Goal: Find specific page/section: Find specific page/section

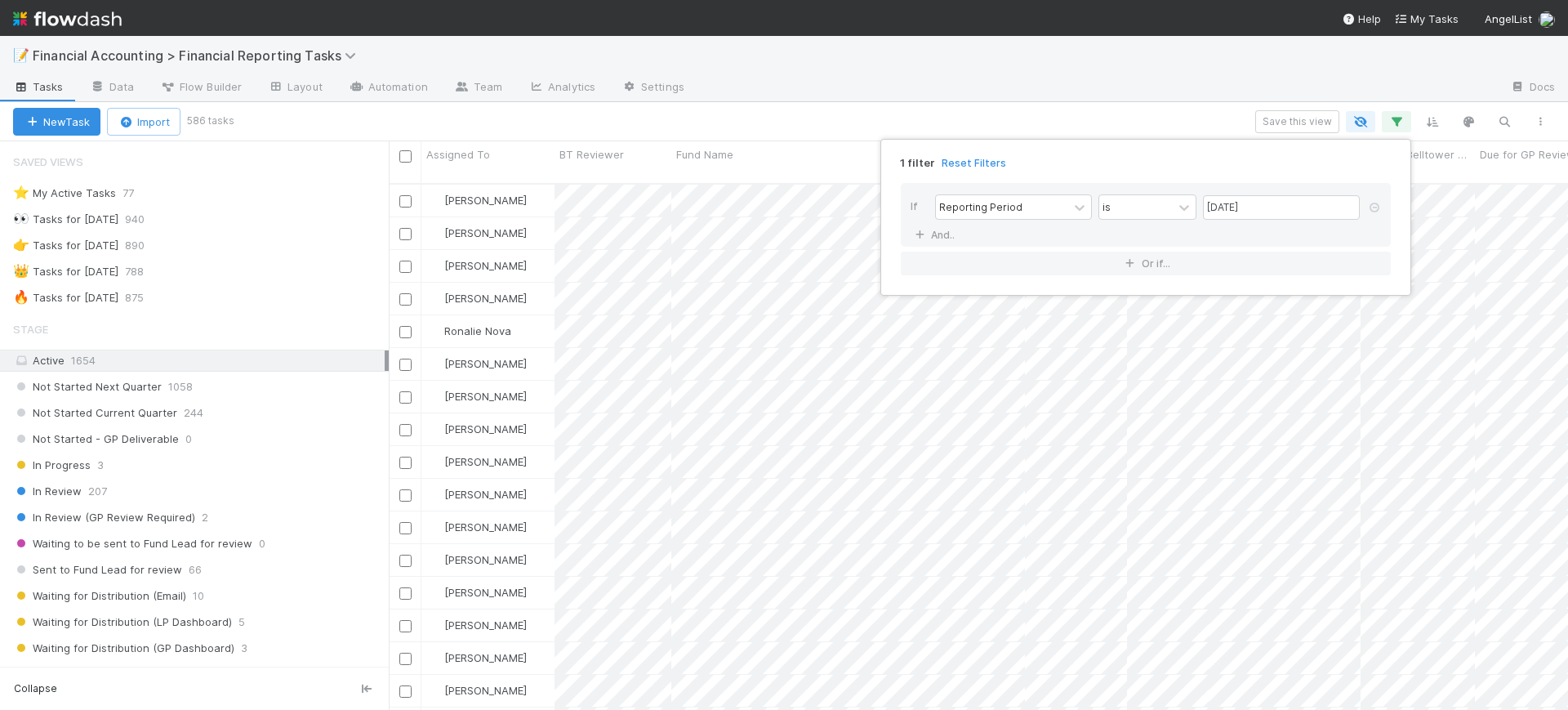
scroll to position [525, 1164]
click at [783, 74] on div "1 filter Reset Filters If Reporting Period is 06/30/2025 And.. Or if..." at bounding box center [784, 355] width 1568 height 710
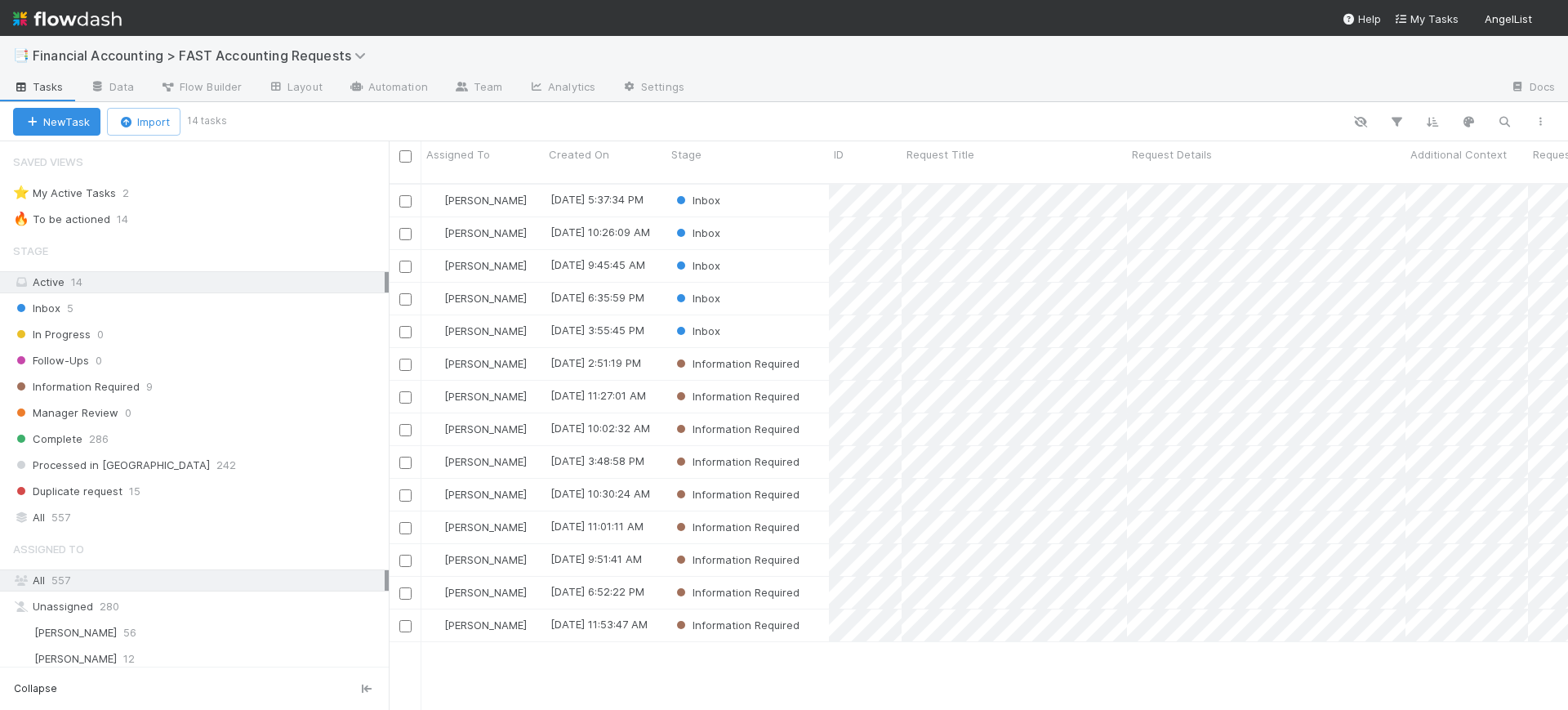
scroll to position [525, 1164]
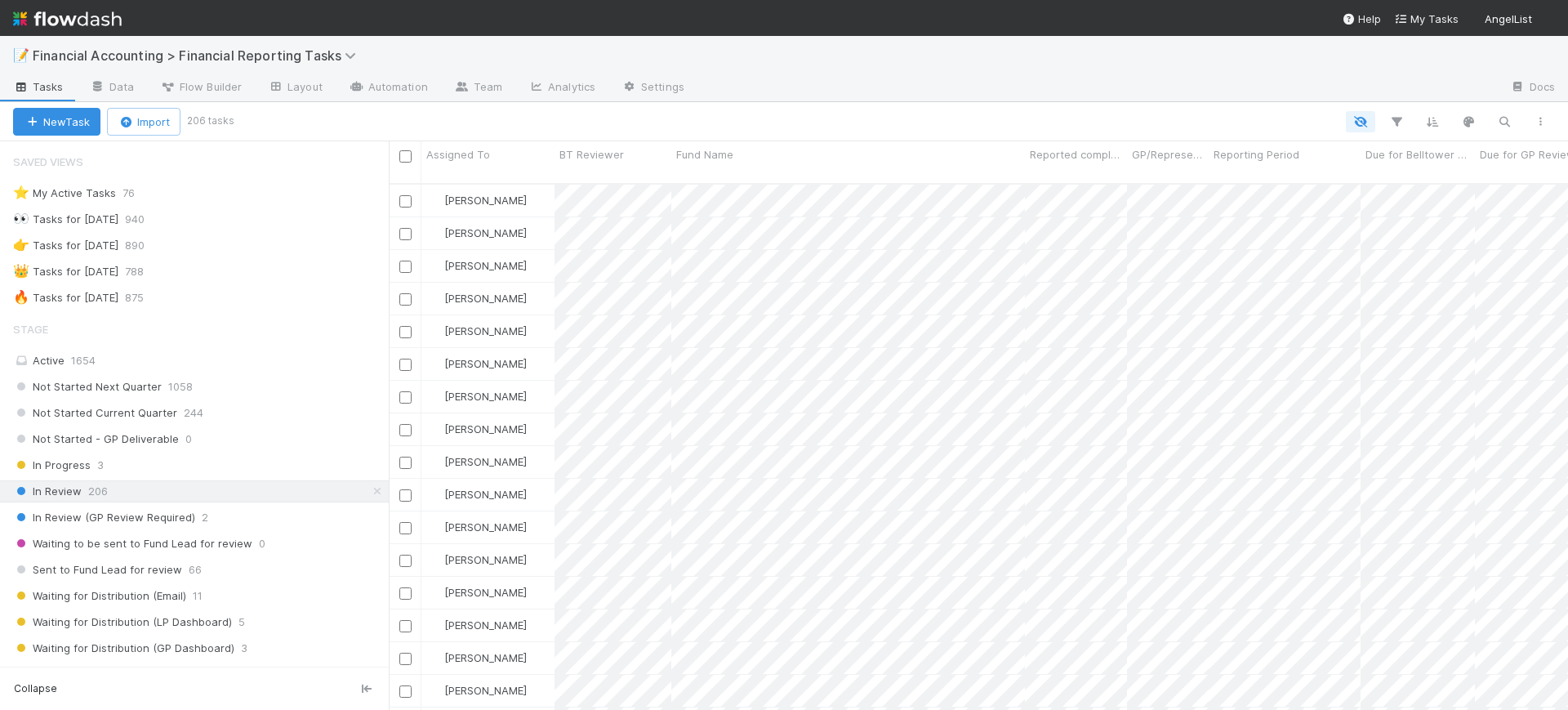
scroll to position [525, 1164]
click at [1404, 123] on icon "button" at bounding box center [1396, 121] width 16 height 14
click at [1269, 162] on button "Add Filter" at bounding box center [1146, 171] width 490 height 24
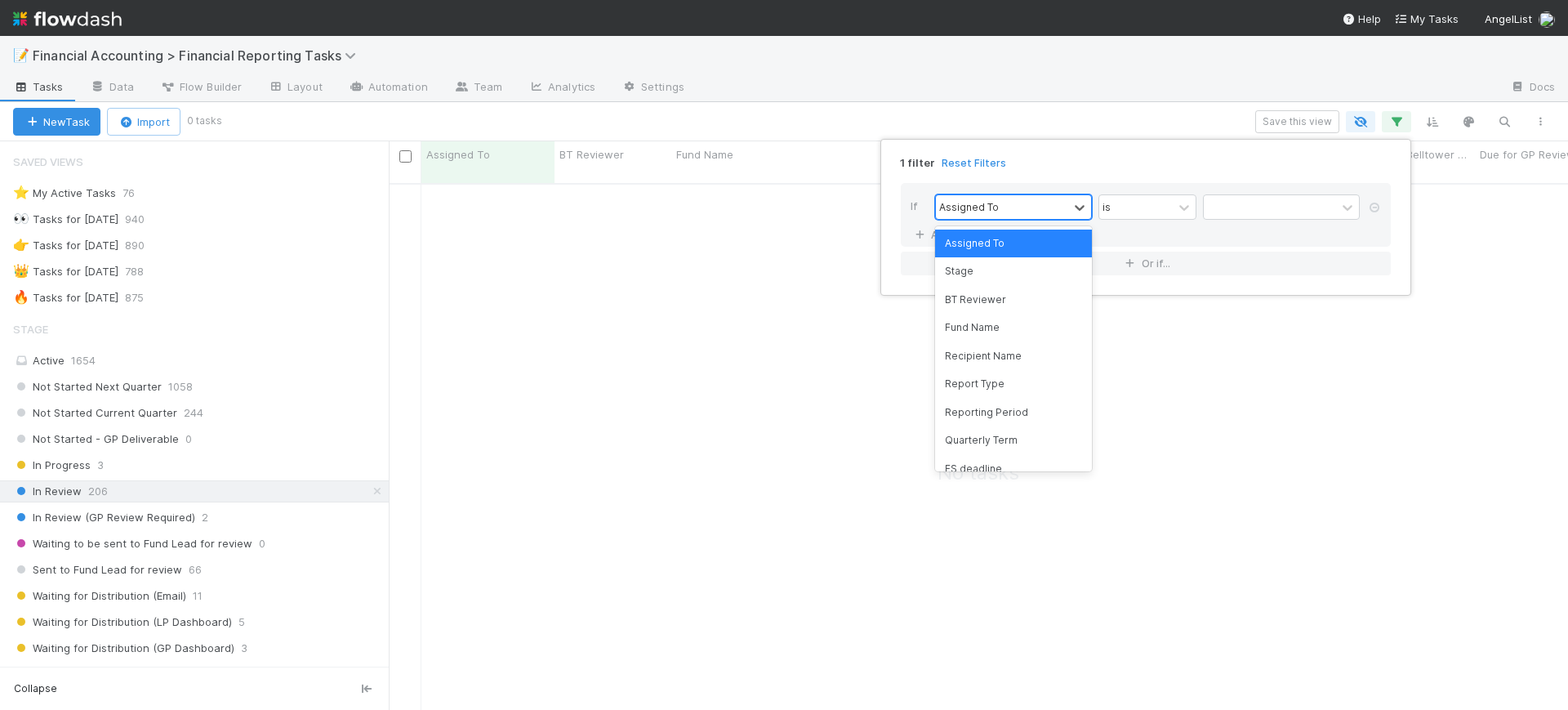
click at [1029, 212] on div "Assigned To" at bounding box center [1001, 207] width 132 height 24
click at [1008, 332] on div "Fund Name" at bounding box center [1013, 327] width 157 height 28
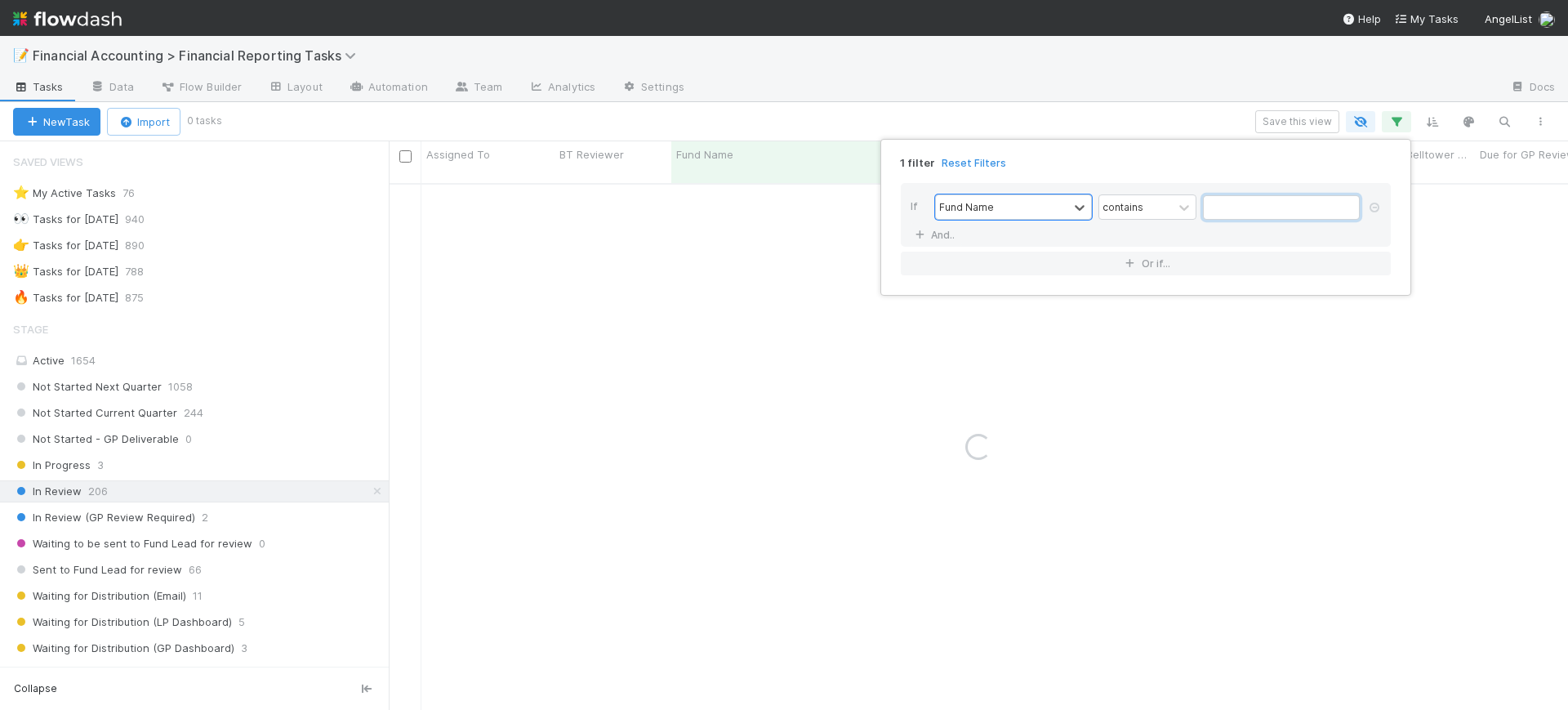
click at [1233, 215] on input "text" at bounding box center [1282, 207] width 157 height 24
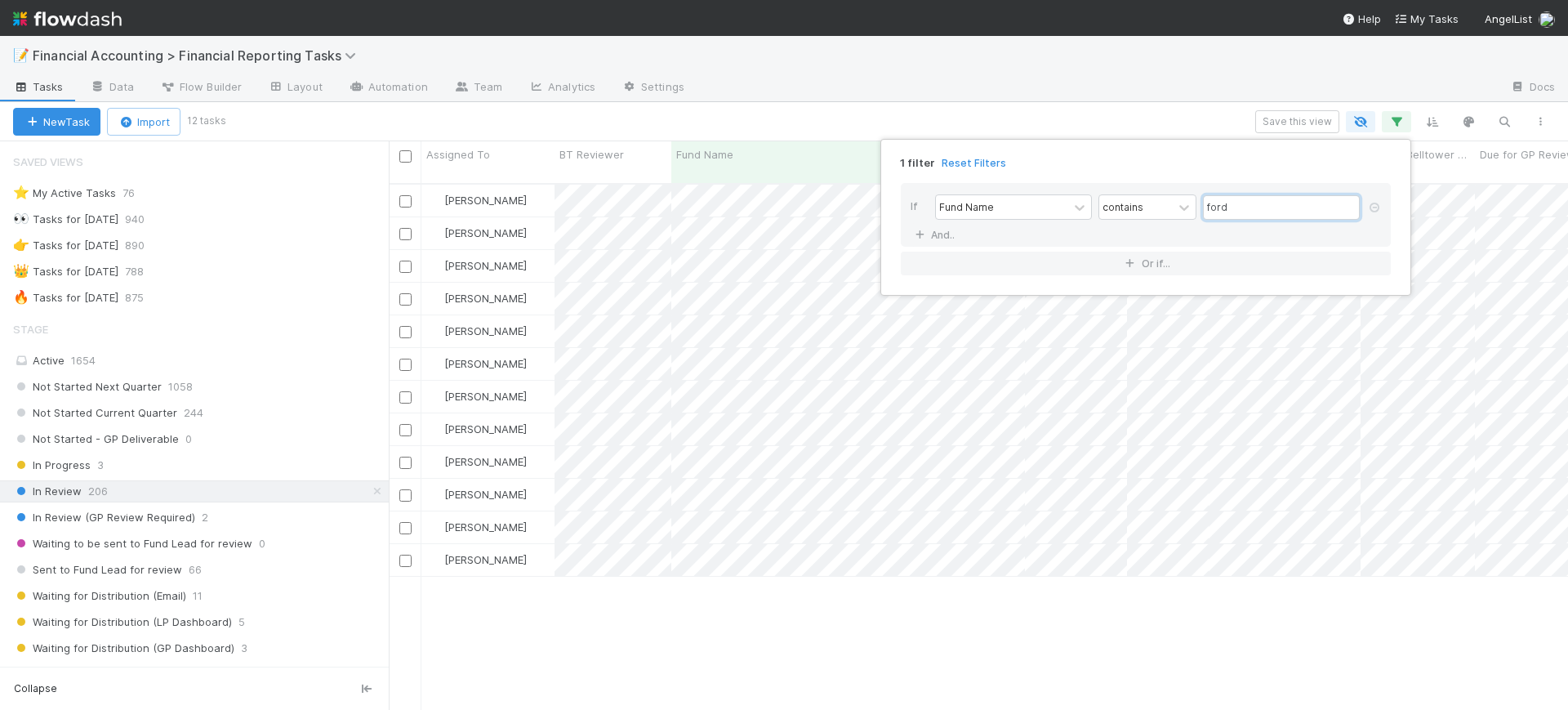
scroll to position [525, 1164]
type input "ford"
click at [837, 579] on div "1 filter Reset Filters If Fund Name contains ford And.. Or if..." at bounding box center [784, 355] width 1568 height 710
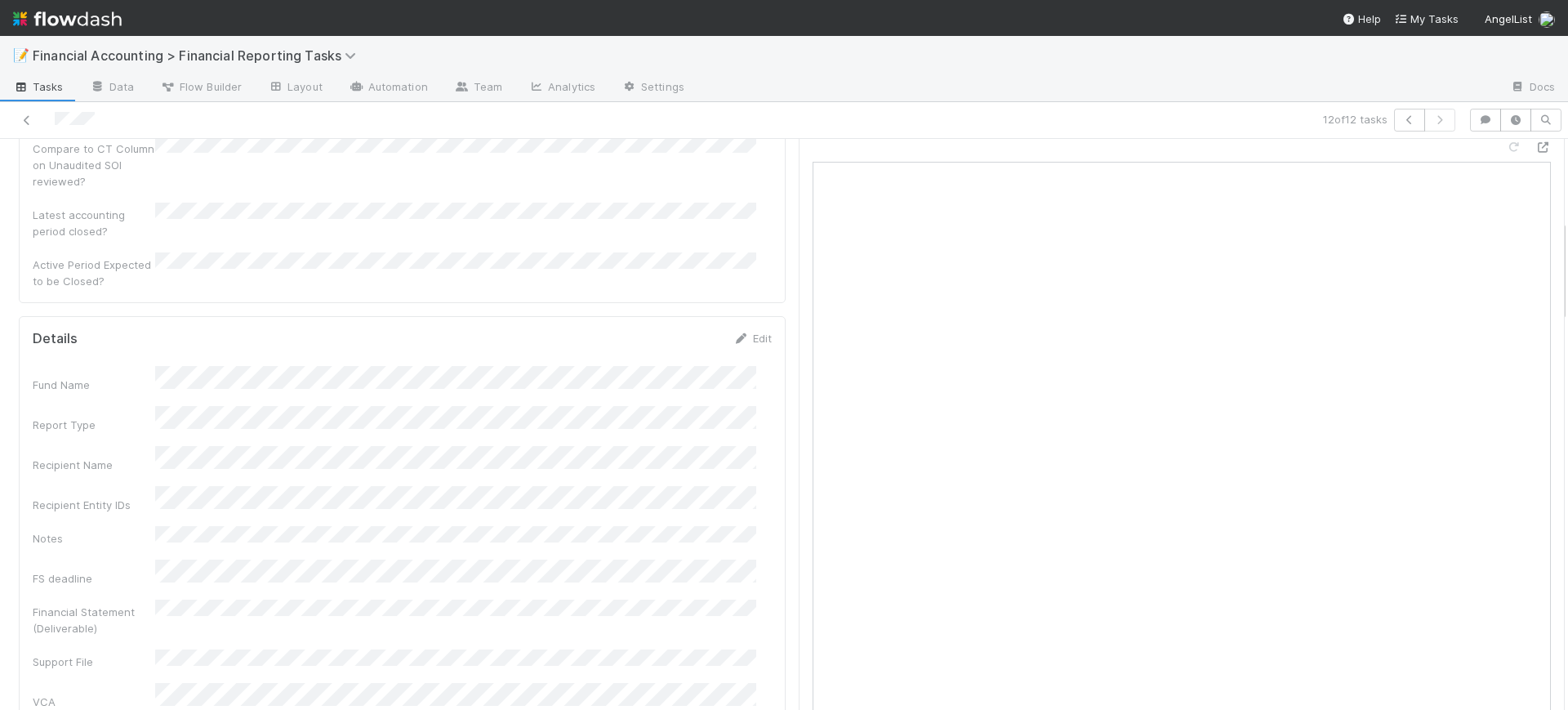
scroll to position [490, 0]
click at [27, 115] on icon at bounding box center [26, 120] width 16 height 11
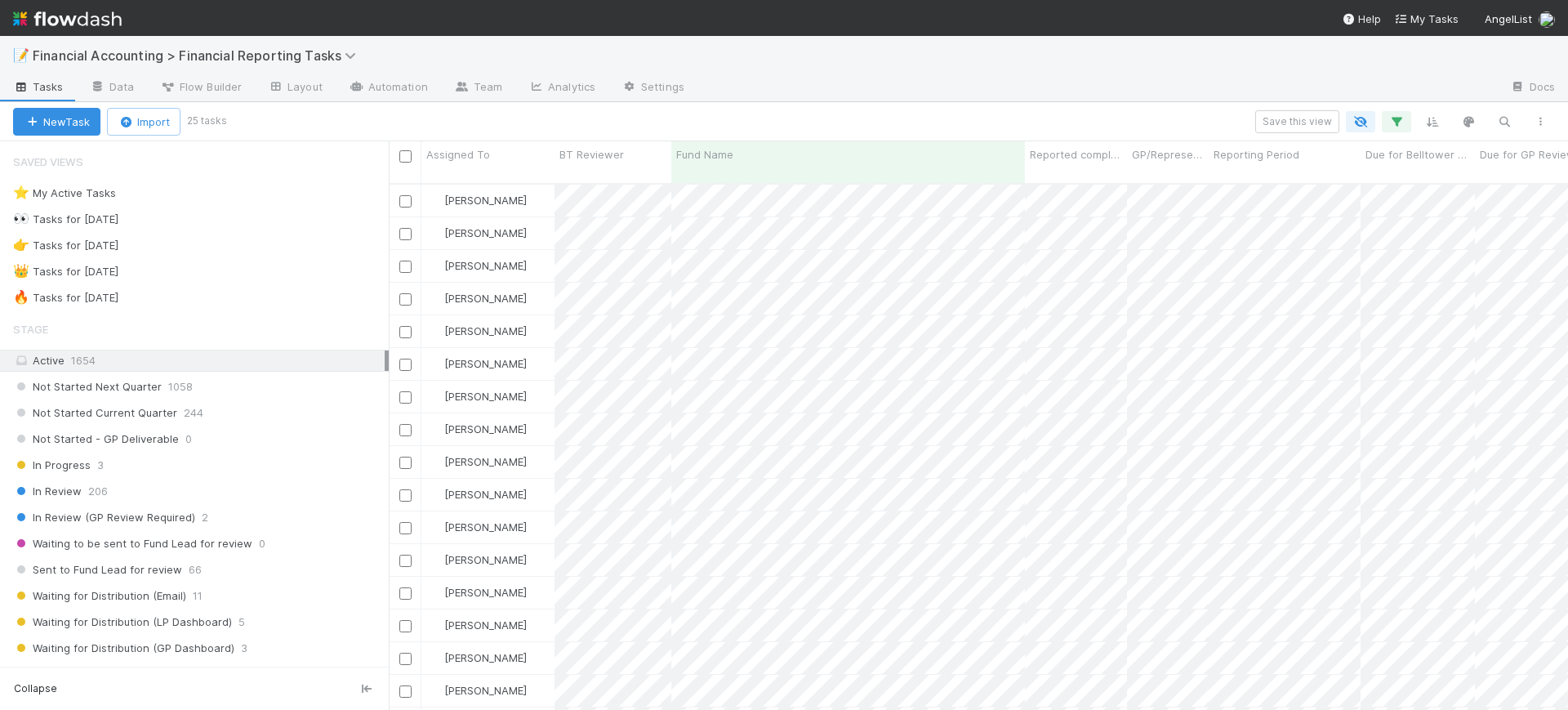
scroll to position [525, 1164]
click at [1392, 127] on icon "button" at bounding box center [1396, 121] width 16 height 14
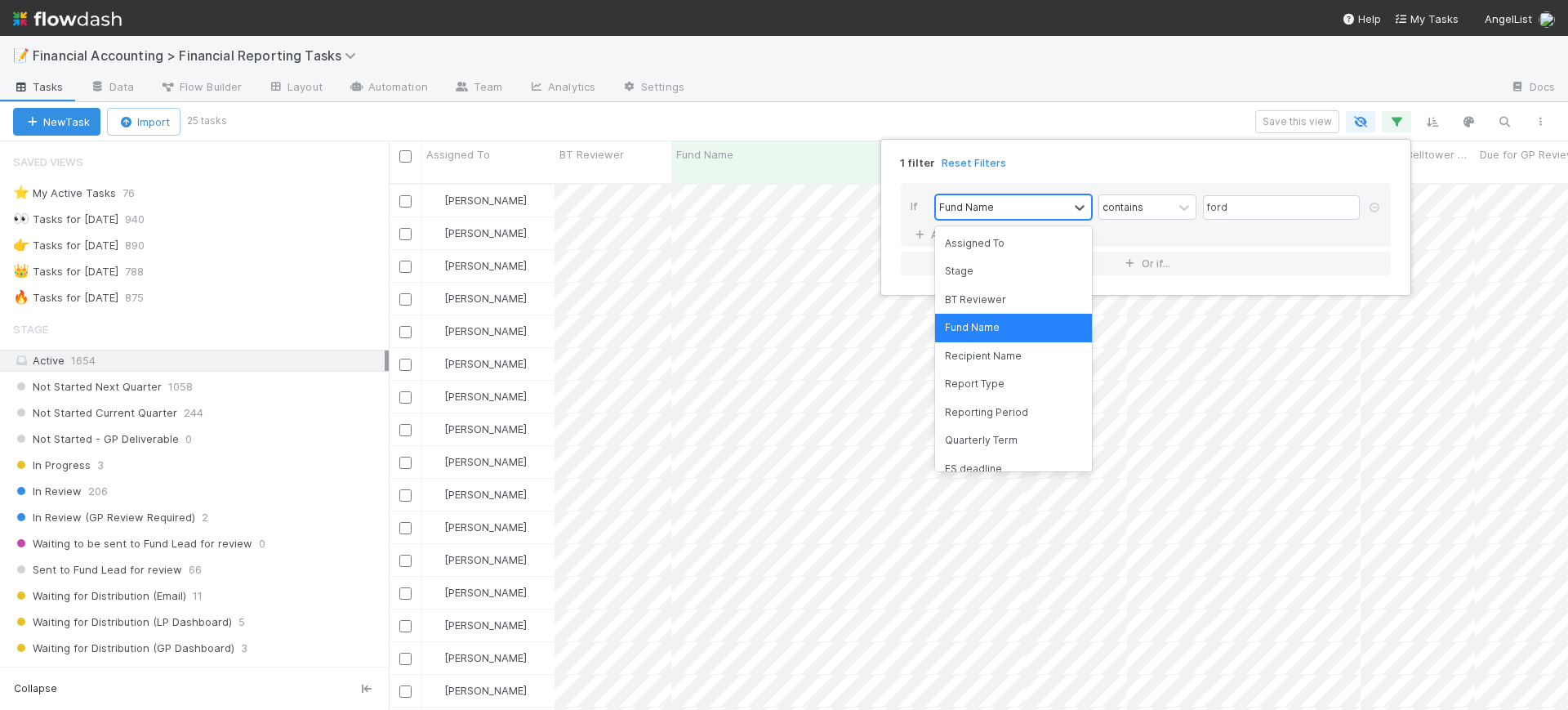
click at [1044, 218] on div "Fund Name" at bounding box center [1001, 207] width 132 height 24
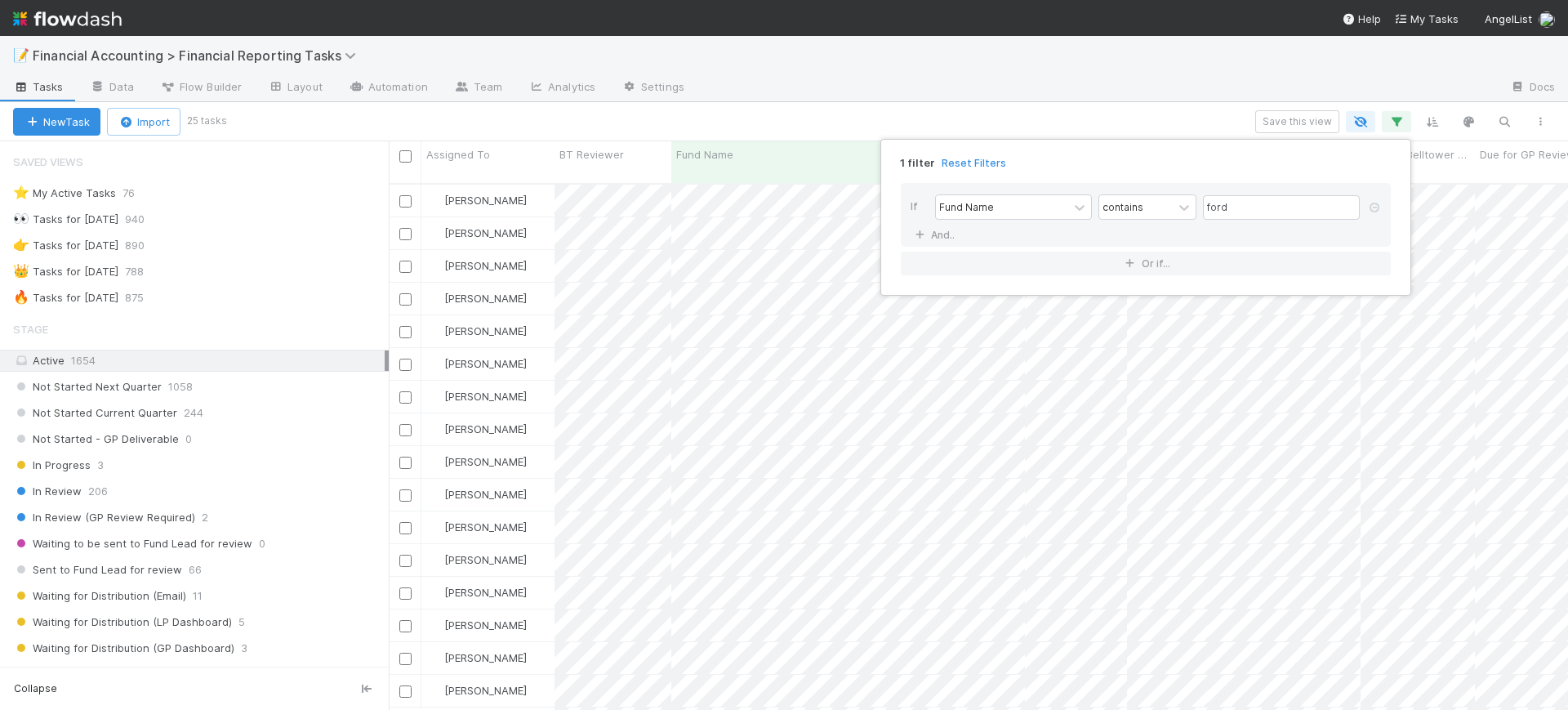
click at [1177, 242] on div "If Fund Name contains ford And.." at bounding box center [1146, 215] width 490 height 64
click at [920, 236] on icon at bounding box center [919, 235] width 16 height 10
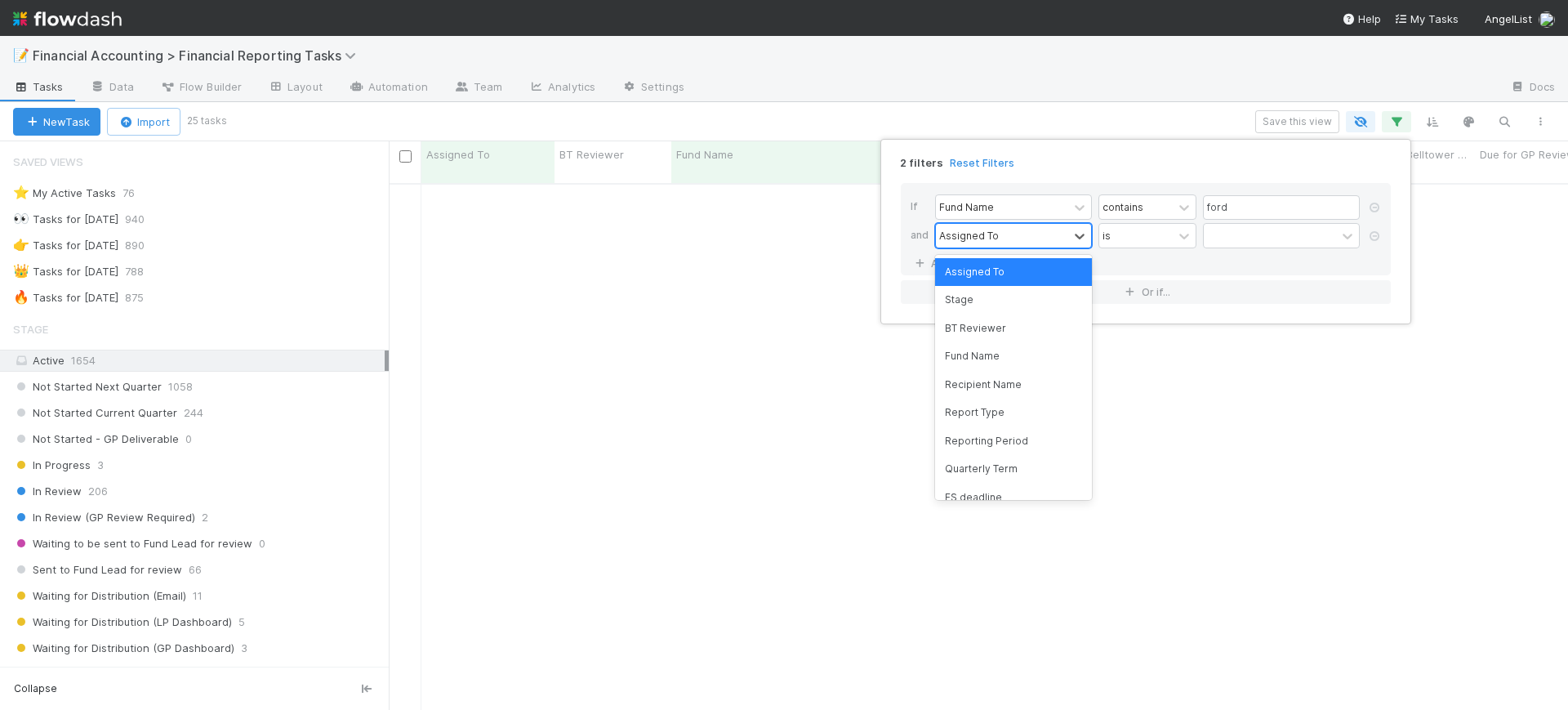
click at [990, 235] on div "Assigned To" at bounding box center [968, 235] width 60 height 14
click at [1000, 431] on div "Reporting Period" at bounding box center [1013, 440] width 157 height 28
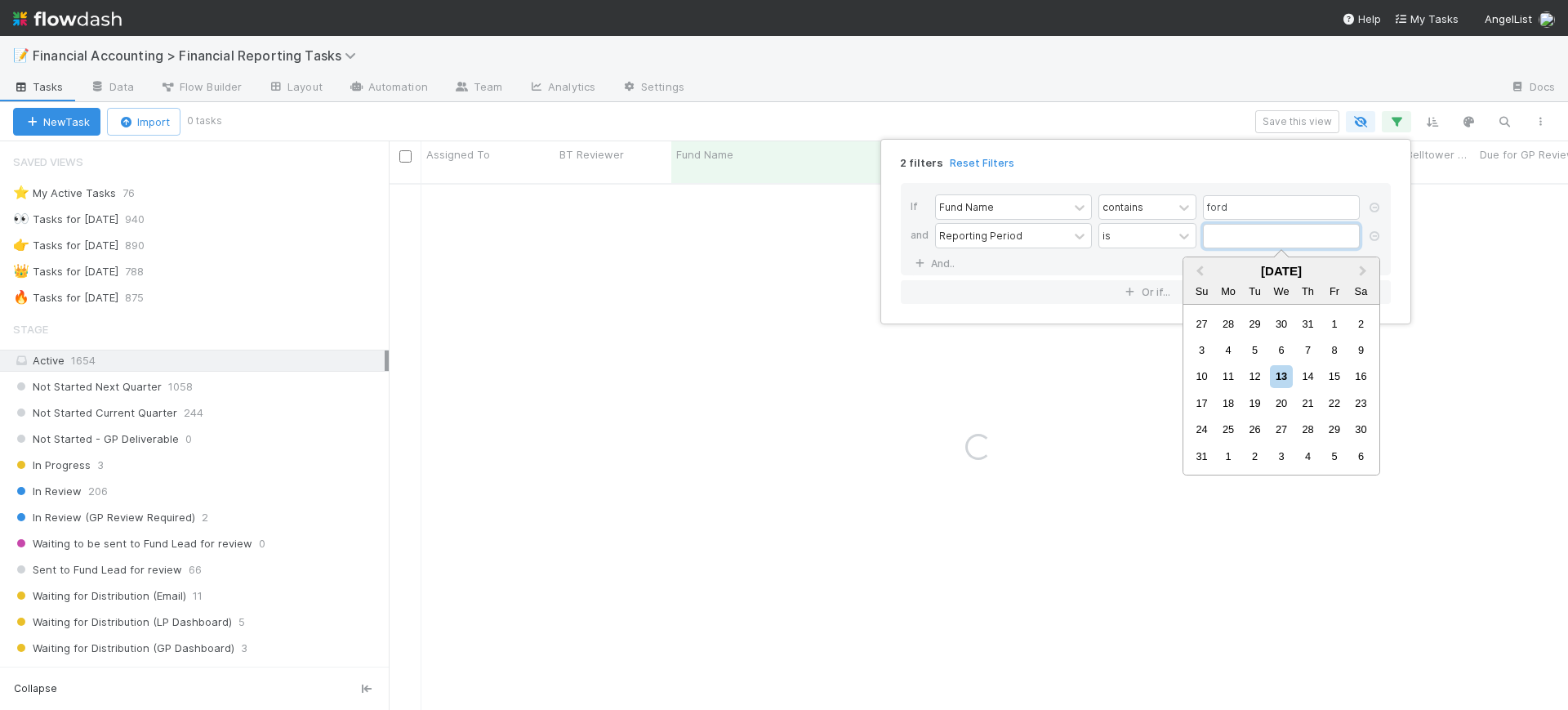
click at [1237, 238] on input "text" at bounding box center [1282, 236] width 157 height 24
click at [1200, 269] on span "Previous Month" at bounding box center [1200, 271] width 0 height 19
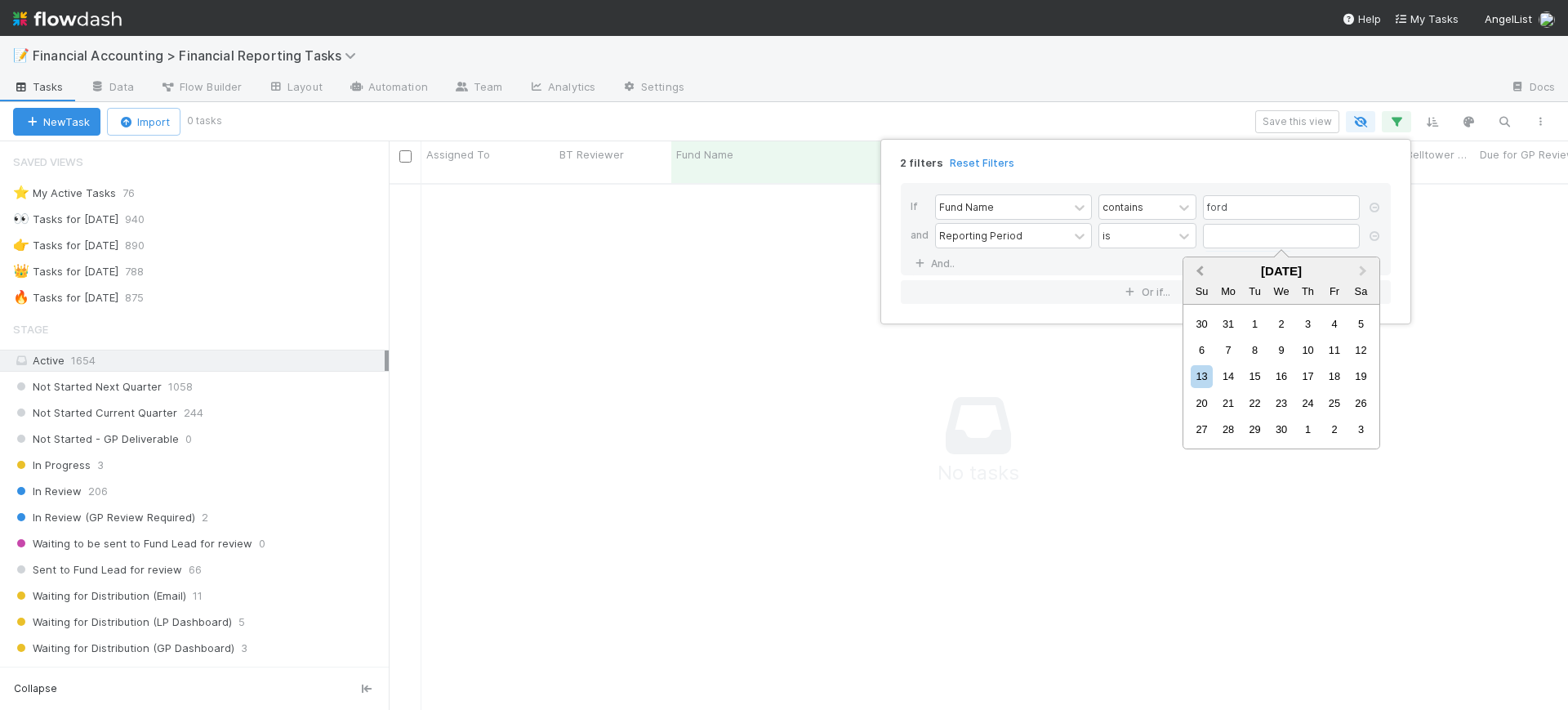
click at [1200, 269] on span "Previous Month" at bounding box center [1200, 271] width 0 height 19
click at [1251, 423] on div "31" at bounding box center [1255, 430] width 22 height 22
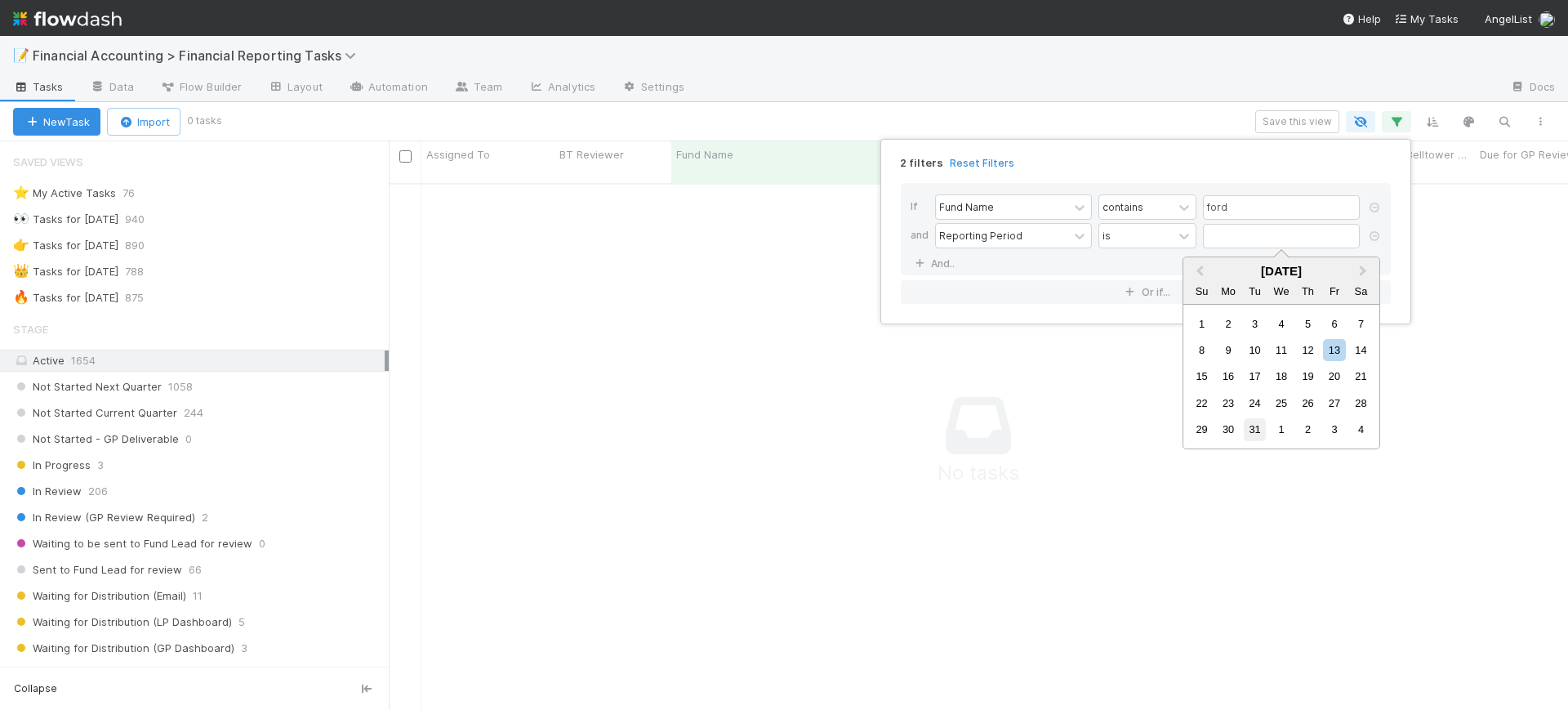
type input "12/31/2024"
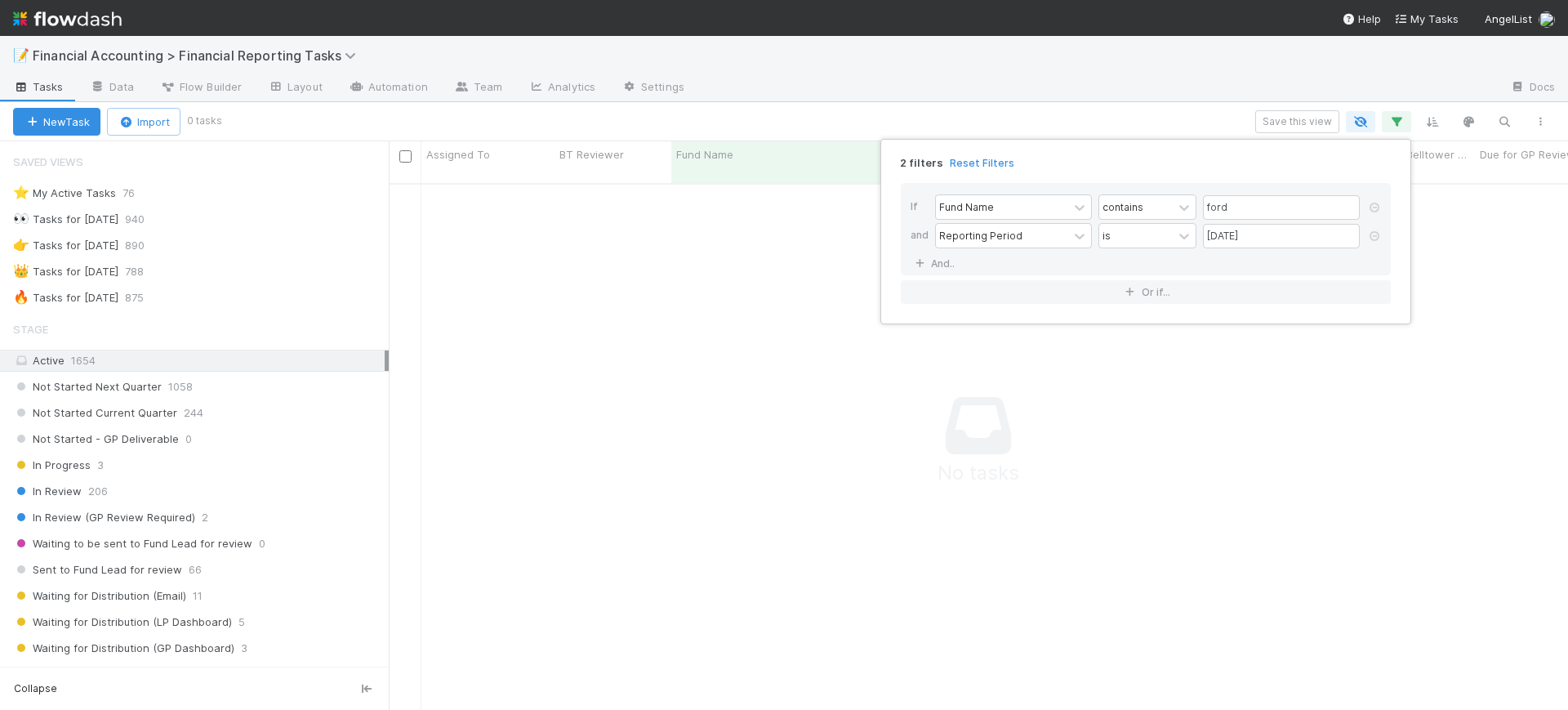
click at [801, 302] on div "2 filters Reset Filters If Fund Name contains ford and Reporting Period is 12/3…" at bounding box center [784, 355] width 1568 height 710
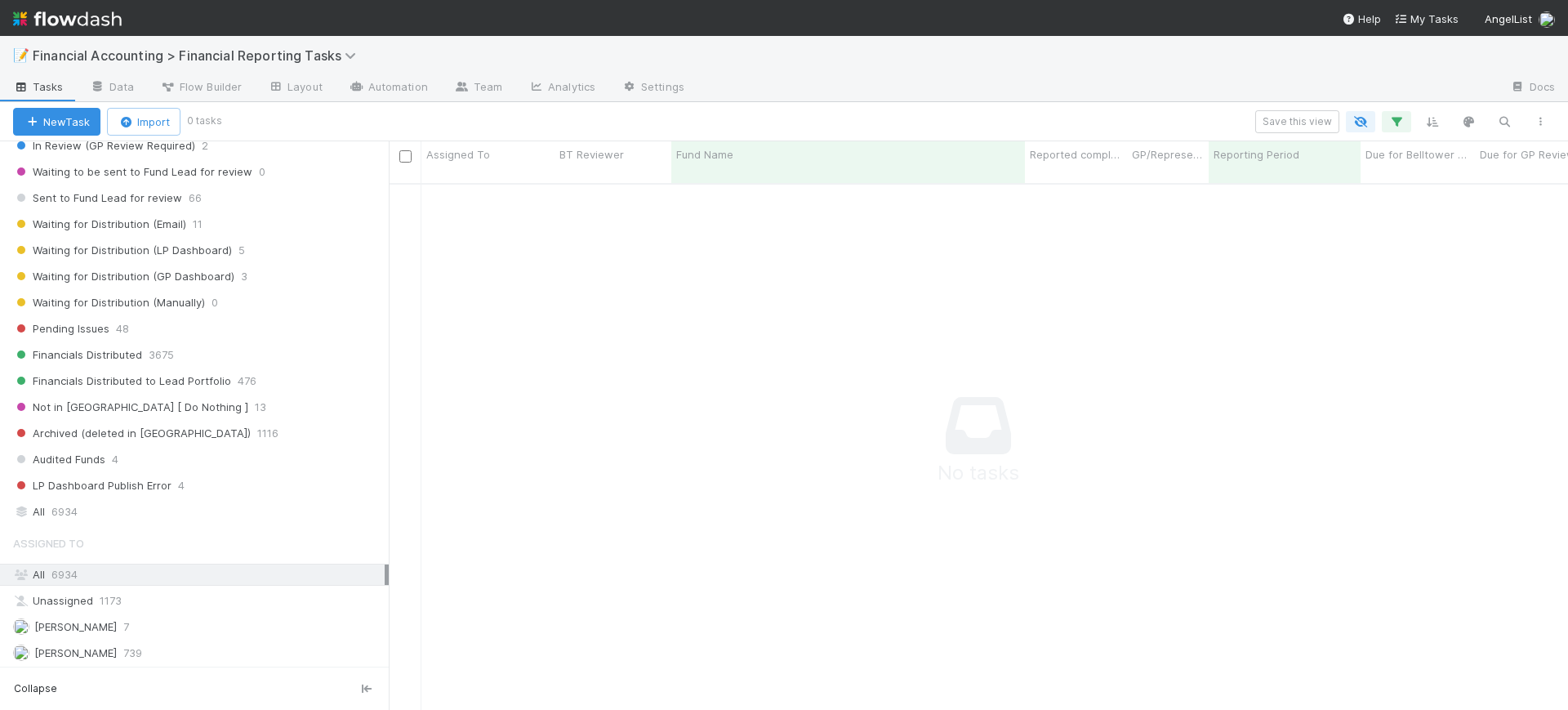
scroll to position [376, 0]
click at [125, 503] on div "All 6934" at bounding box center [199, 508] width 371 height 20
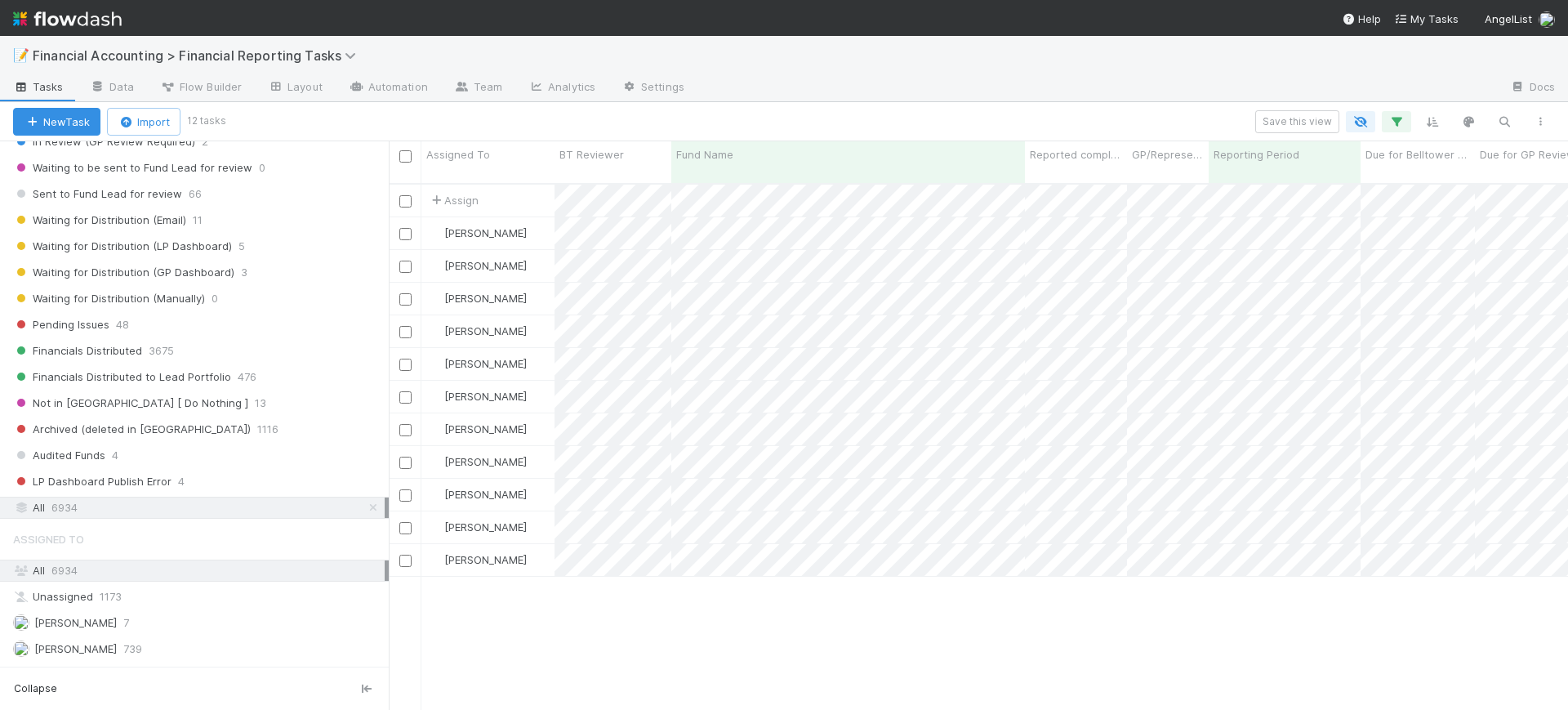
scroll to position [525, 1164]
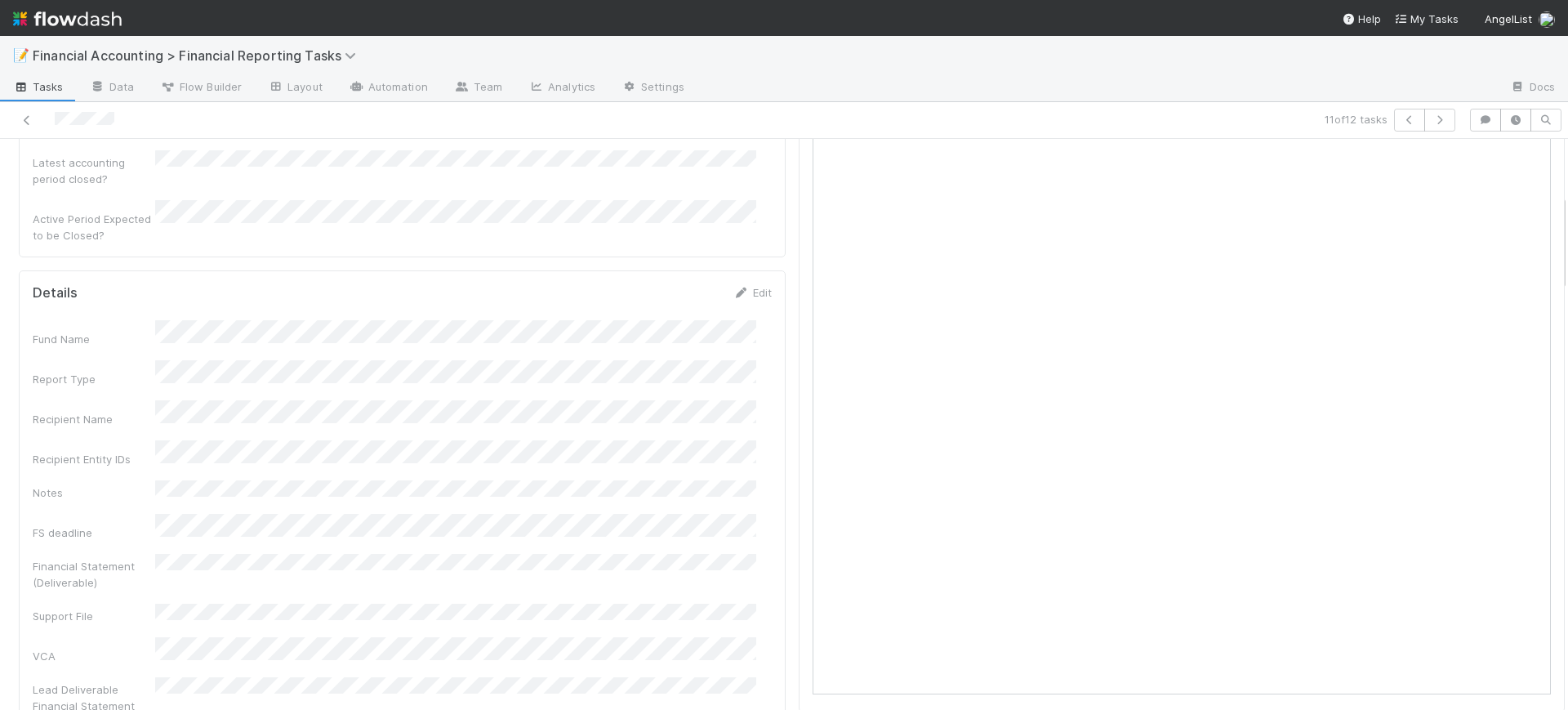
scroll to position [367, 0]
